Goal: Task Accomplishment & Management: Complete application form

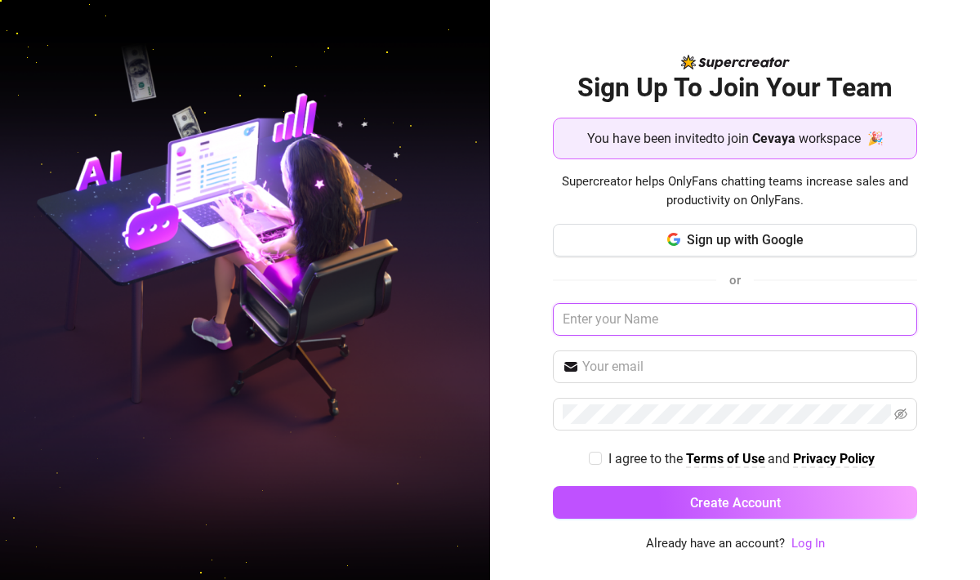
click at [696, 330] on input "text" at bounding box center [735, 319] width 364 height 33
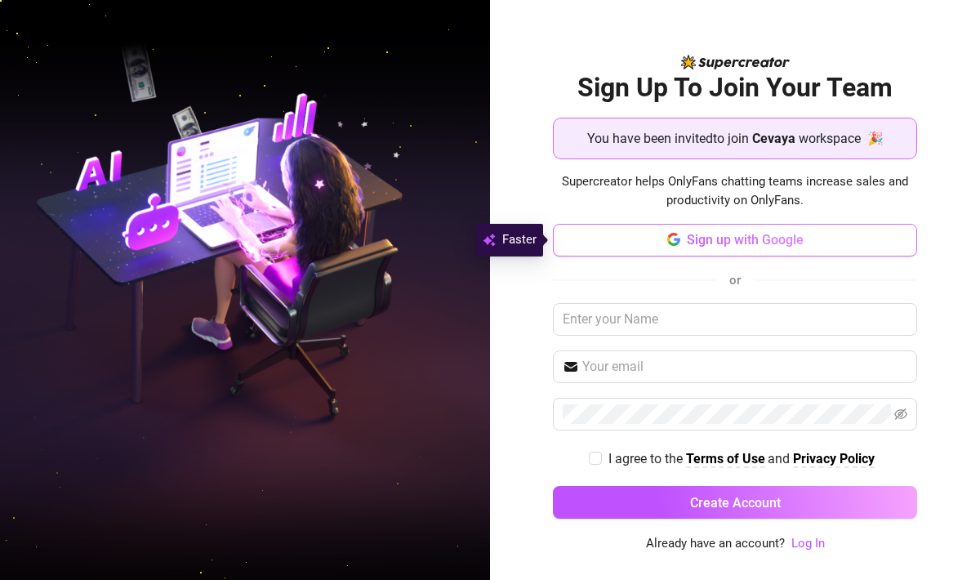
click at [730, 243] on span "Sign up with Google" at bounding box center [744, 240] width 117 height 16
click at [608, 182] on span "Supercreator helps OnlyFans chatting teams increase sales and productivity on O…" at bounding box center [735, 191] width 364 height 38
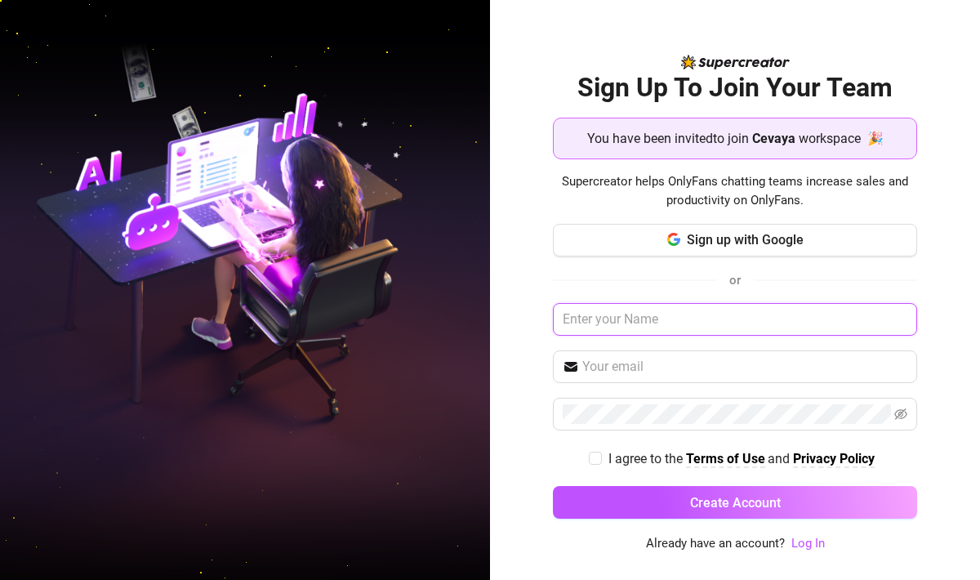
click at [646, 319] on input "text" at bounding box center [735, 319] width 364 height 33
click at [746, 308] on input "[EMAIL_ADDRESS][DOMAIN_NAME]" at bounding box center [735, 319] width 364 height 33
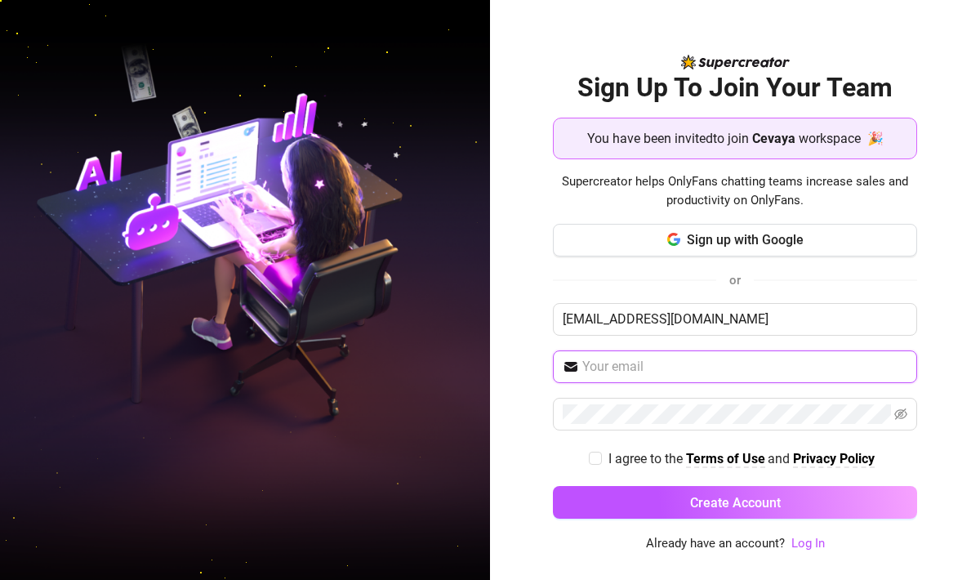
click at [733, 360] on input "text" at bounding box center [744, 367] width 325 height 20
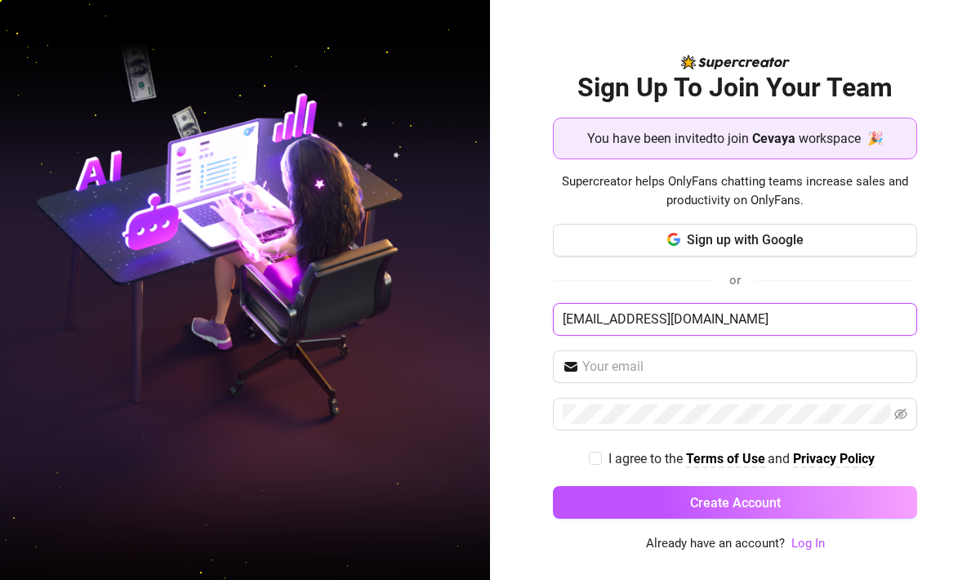
drag, startPoint x: 743, startPoint y: 327, endPoint x: 503, endPoint y: 334, distance: 240.1
click at [503, 334] on div "Sign Up To Join Your Team You have been invited to join Cevaya workspace 🎉 Supe…" at bounding box center [735, 290] width 490 height 580
type input "damietprins"
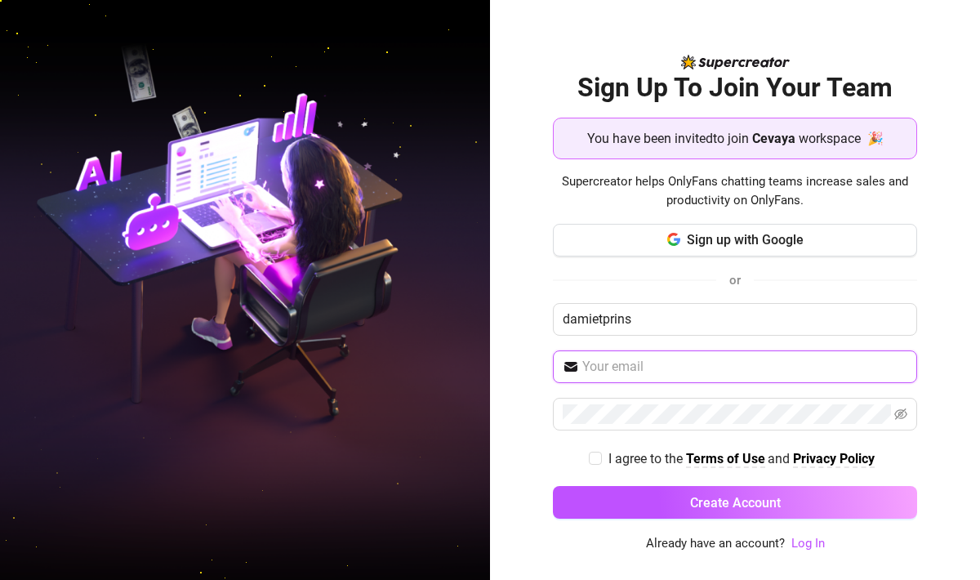
click at [607, 367] on input "text" at bounding box center [744, 367] width 325 height 20
type input "[EMAIL_ADDRESS][DOMAIN_NAME]"
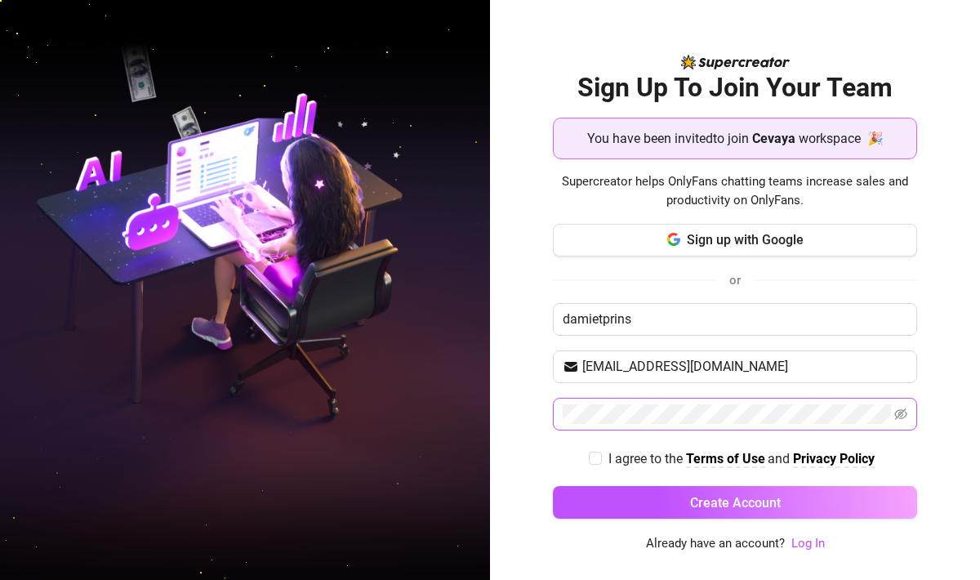
click at [654, 428] on span at bounding box center [735, 414] width 364 height 33
click at [553, 486] on button "Create Account" at bounding box center [735, 502] width 364 height 33
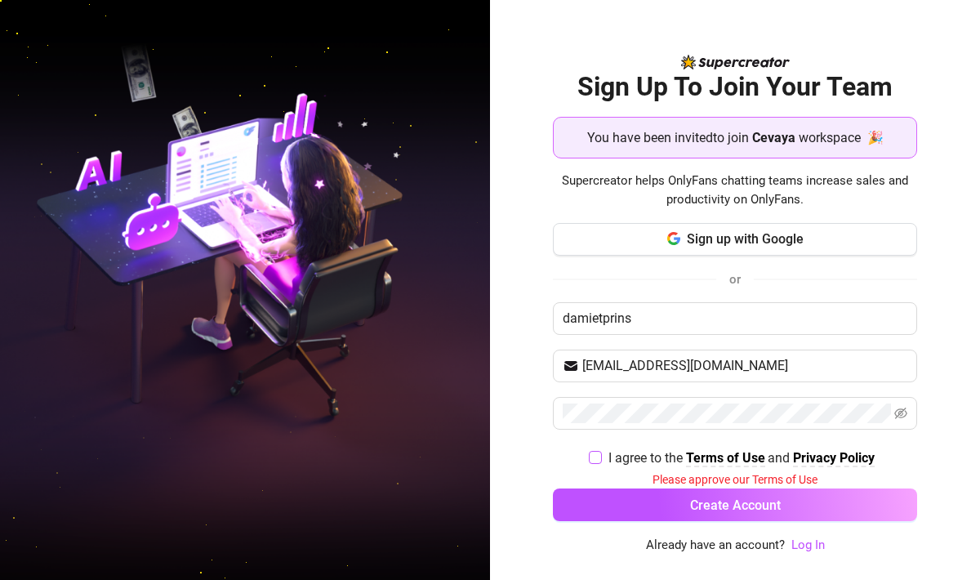
click at [593, 457] on input "I agree to the Terms of Use and Privacy Policy" at bounding box center [594, 456] width 11 height 11
checkbox input "true"
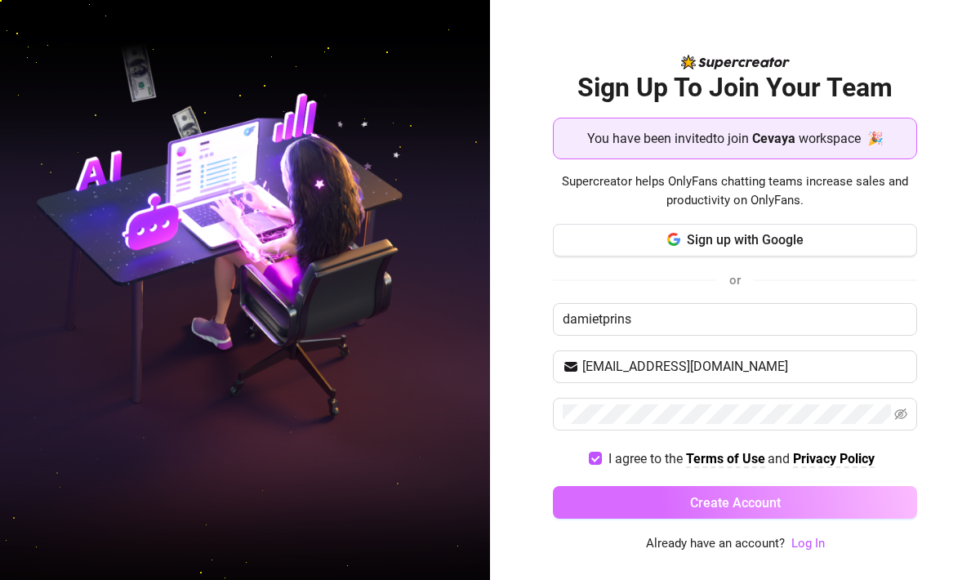
click at [621, 506] on button "Create Account" at bounding box center [735, 502] width 364 height 33
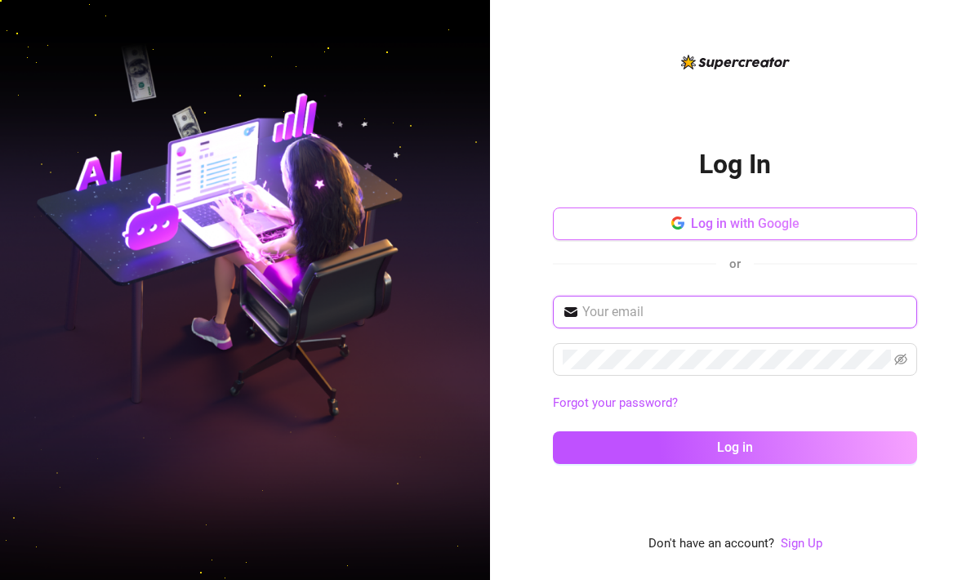
type input "[EMAIL_ADDRESS][DOMAIN_NAME]"
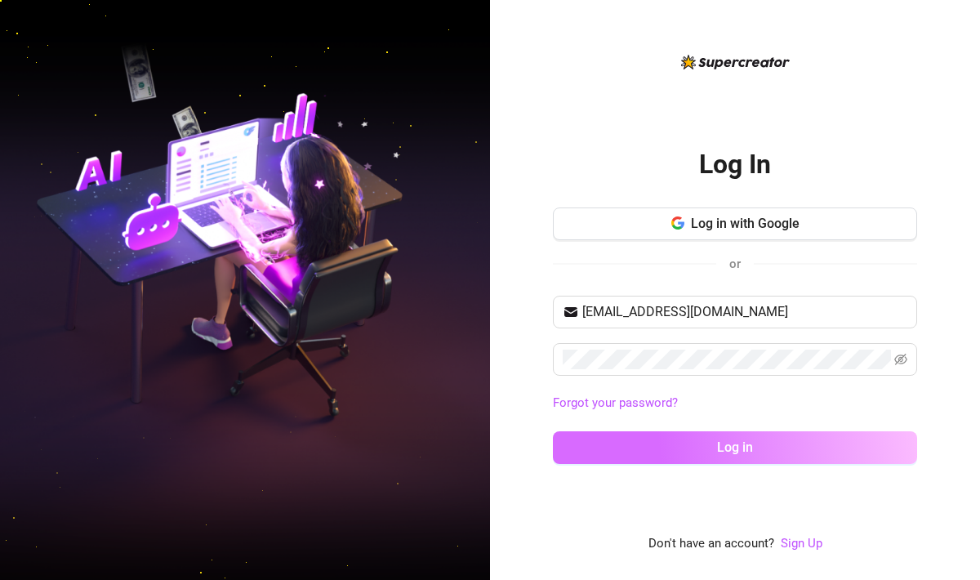
click at [720, 443] on span "Log in" at bounding box center [735, 447] width 36 height 16
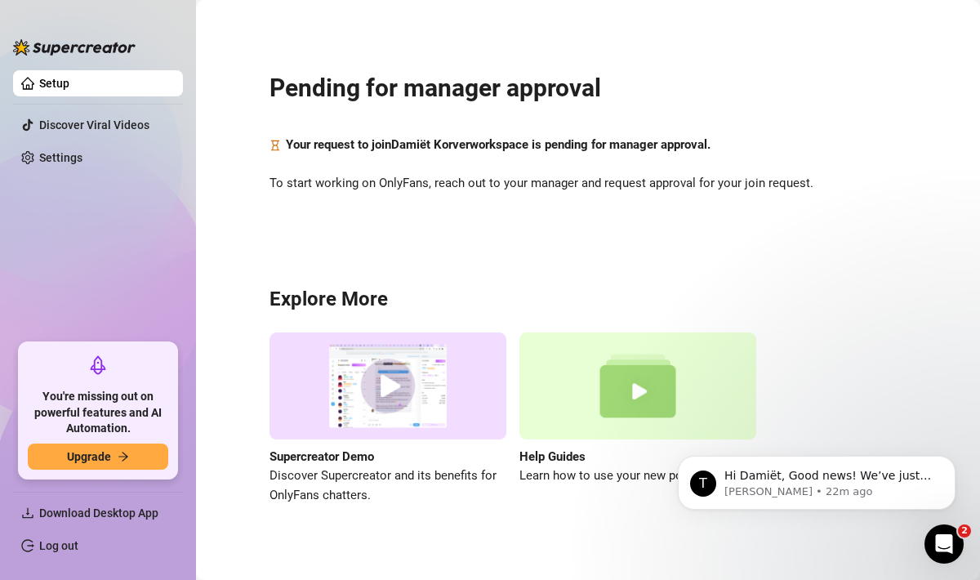
click at [464, 224] on div "Pending for manager approval Your request to join Damiët Korver workspace is pe…" at bounding box center [587, 278] width 751 height 534
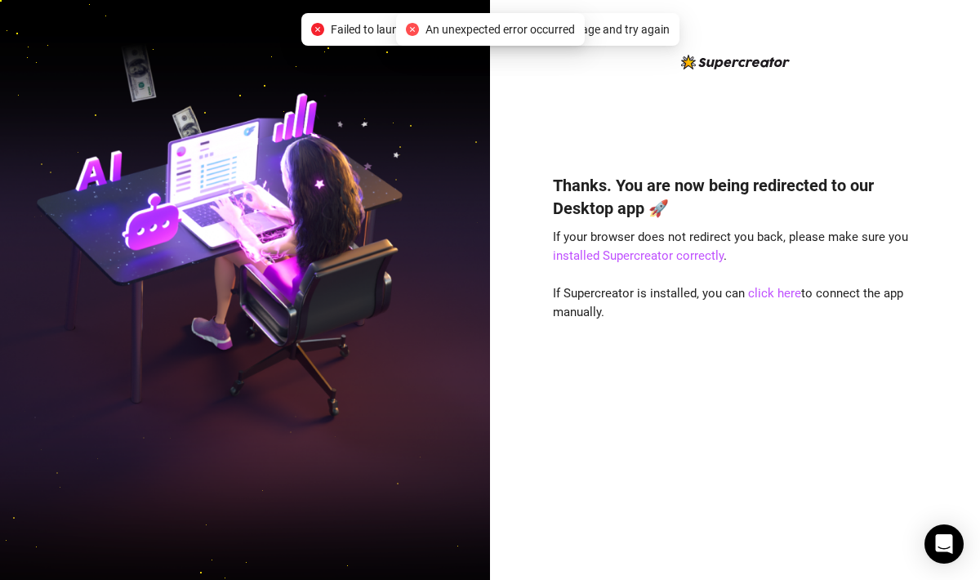
click at [599, 136] on div "Thanks. You are now being redirected to our Desktop app 🚀 If your browser does …" at bounding box center [735, 302] width 364 height 501
click at [752, 295] on link "click here" at bounding box center [774, 293] width 53 height 15
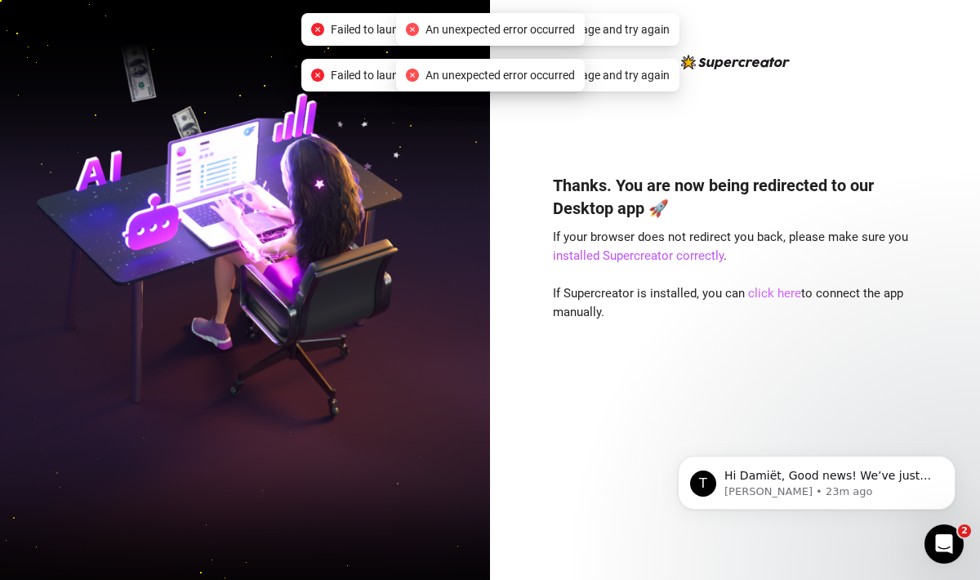
click at [752, 295] on link "click here" at bounding box center [774, 293] width 53 height 15
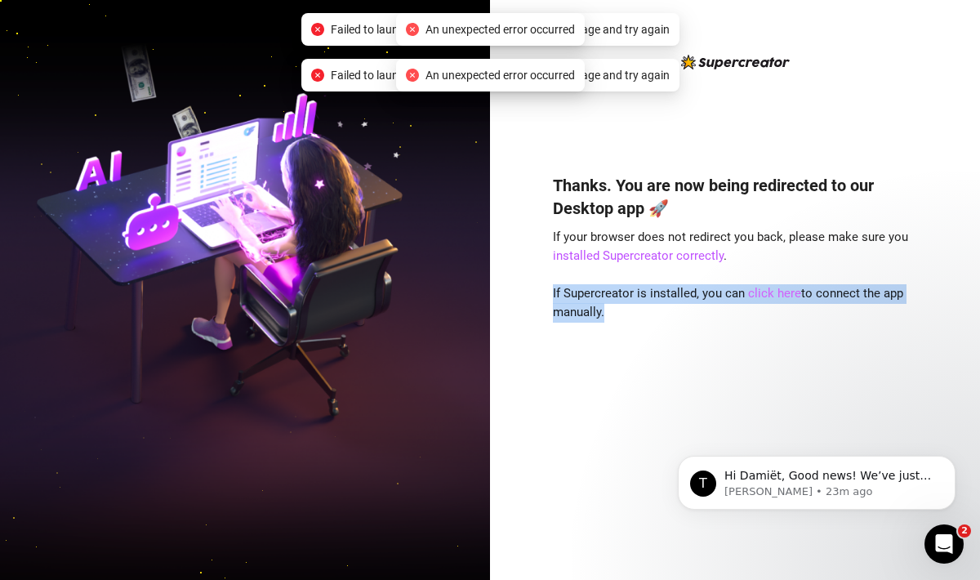
click at [752, 295] on link "click here" at bounding box center [774, 293] width 53 height 15
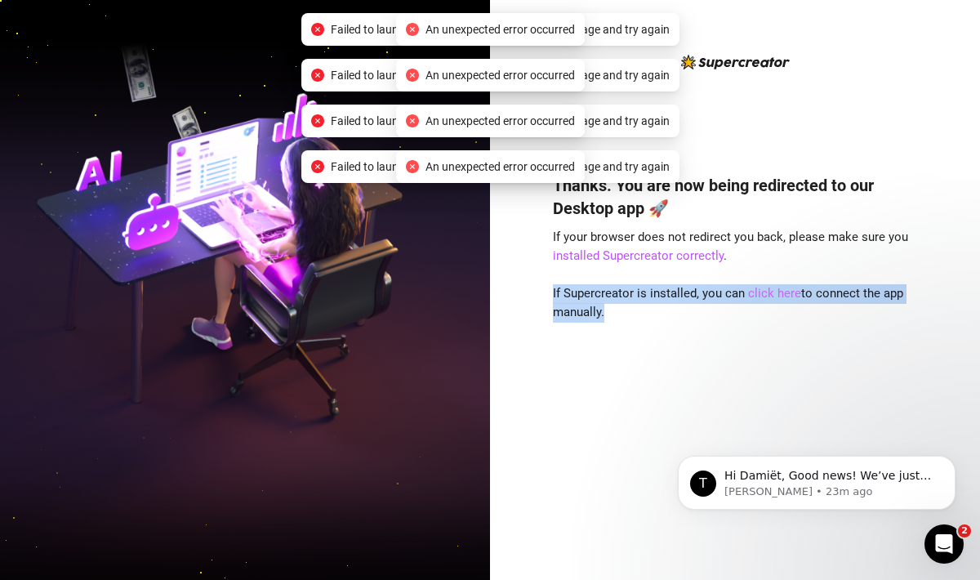
click at [752, 295] on link "click here" at bounding box center [774, 293] width 53 height 15
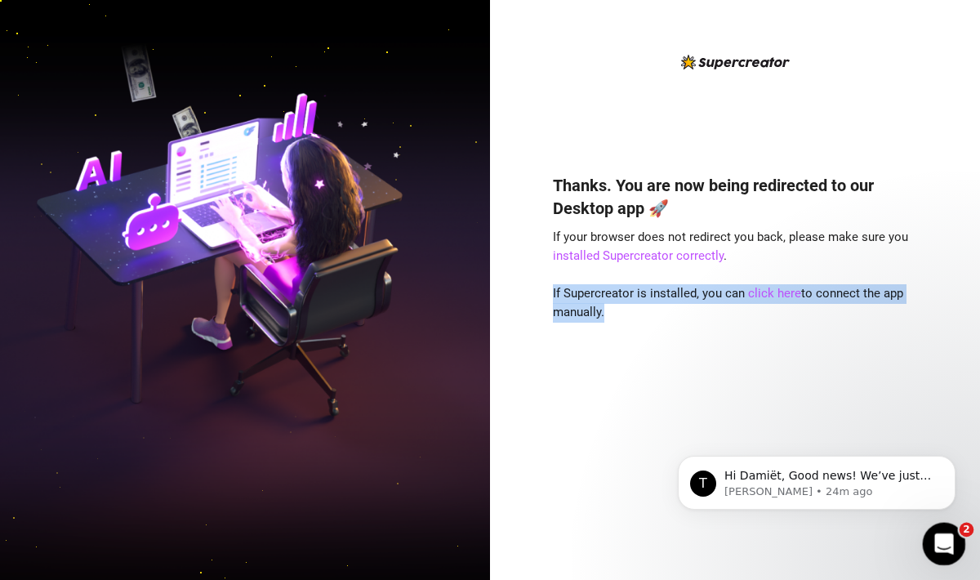
click at [931, 543] on icon "Open Intercom Messenger" at bounding box center [941, 541] width 27 height 27
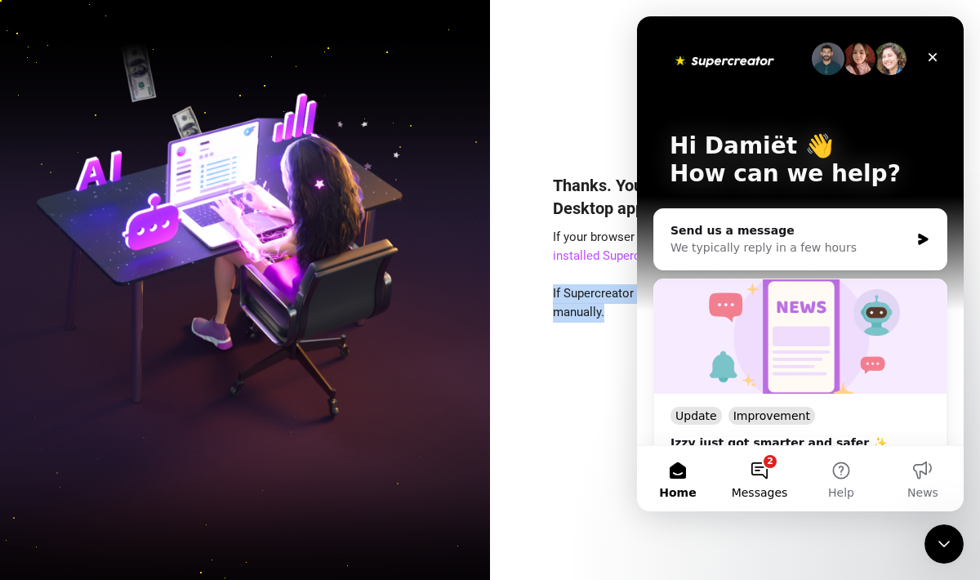
click at [750, 483] on button "2 Messages" at bounding box center [759, 478] width 82 height 65
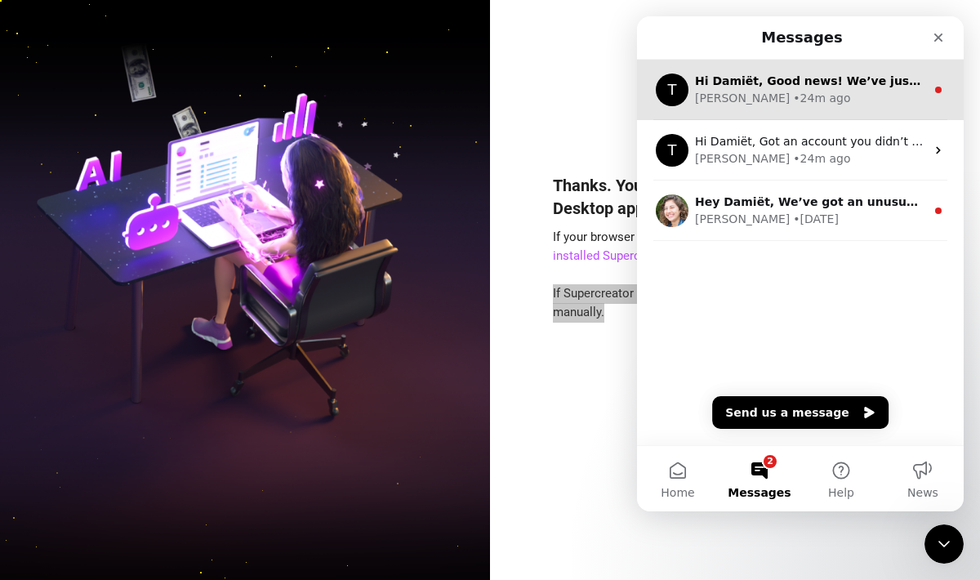
click at [793, 97] on div "• 24m ago" at bounding box center [821, 98] width 57 height 17
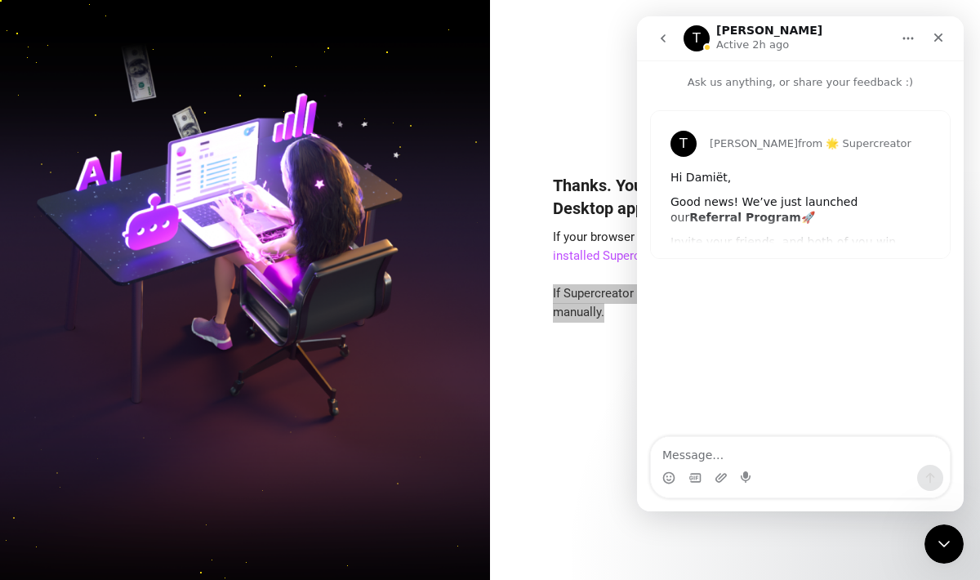
click at [791, 247] on div "T Tanya from 🌟 Supercreator Hi Damiët, Good news! We’ve just launched our Refer…" at bounding box center [800, 184] width 299 height 147
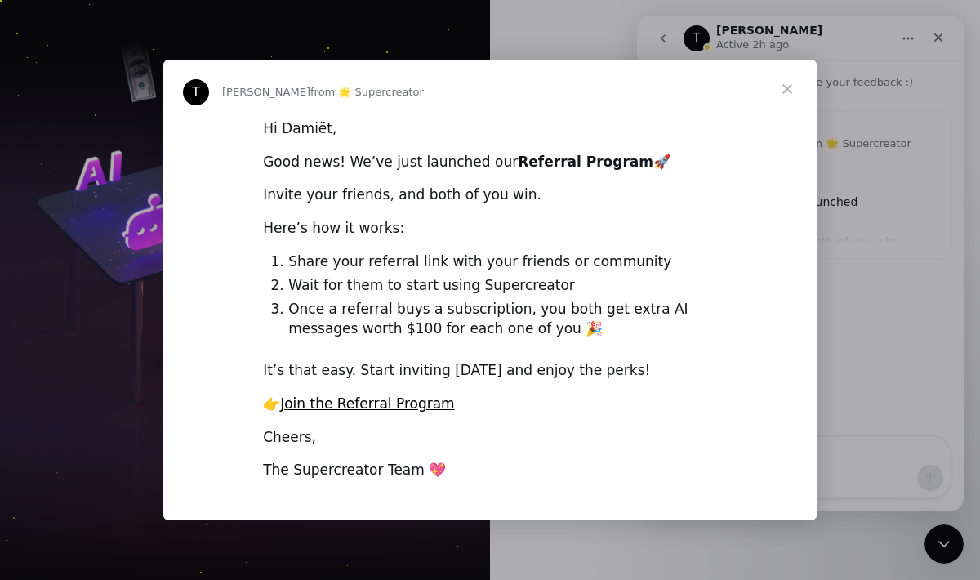
click at [784, 91] on span "Close" at bounding box center [787, 89] width 59 height 59
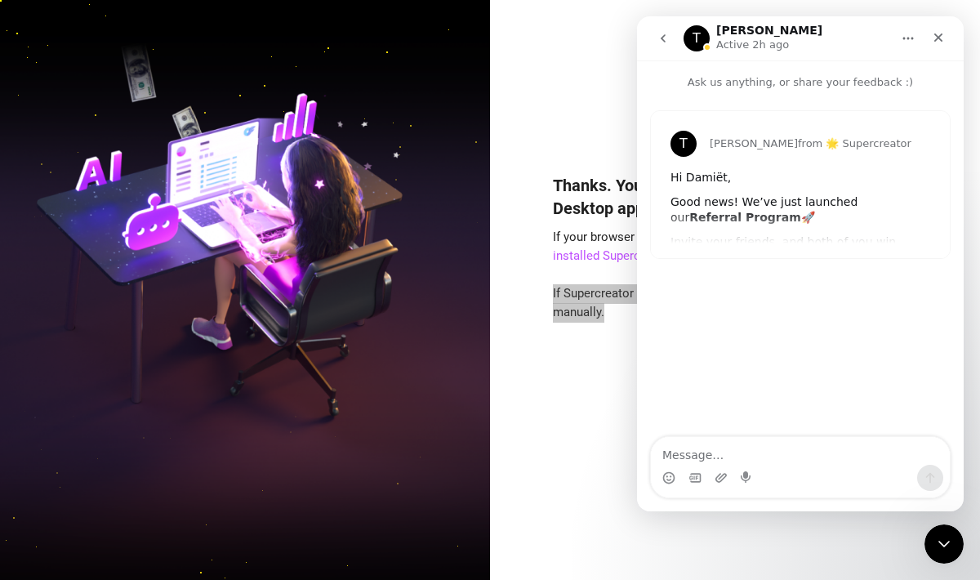
click at [678, 37] on div "Intercom messenger" at bounding box center [664, 38] width 34 height 31
click at [659, 33] on icon "go back" at bounding box center [662, 38] width 13 height 13
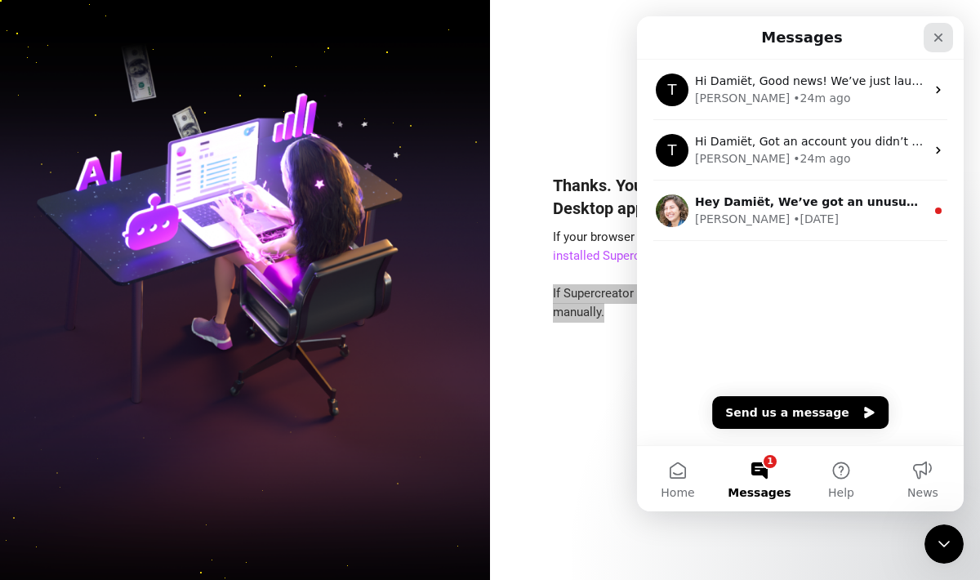
click at [940, 37] on icon "Close" at bounding box center [937, 37] width 13 height 13
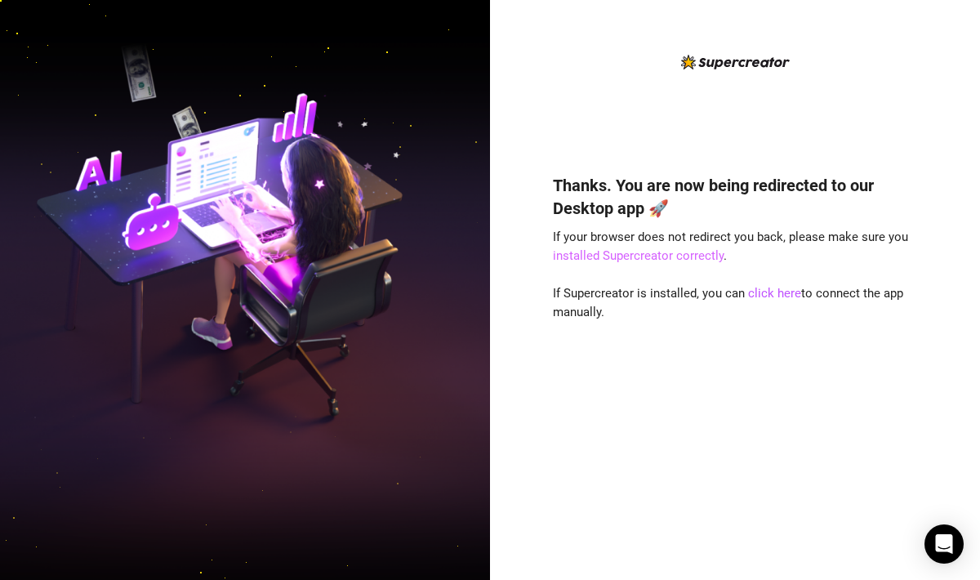
click at [694, 251] on link "installed Supercreator correctly" at bounding box center [638, 255] width 171 height 15
click at [784, 284] on div "Thanks. You are now being redirected to our Desktop app 🚀 If your browser does …" at bounding box center [735, 353] width 364 height 402
click at [784, 294] on link "click here" at bounding box center [774, 293] width 53 height 15
